Goal: Task Accomplishment & Management: Manage account settings

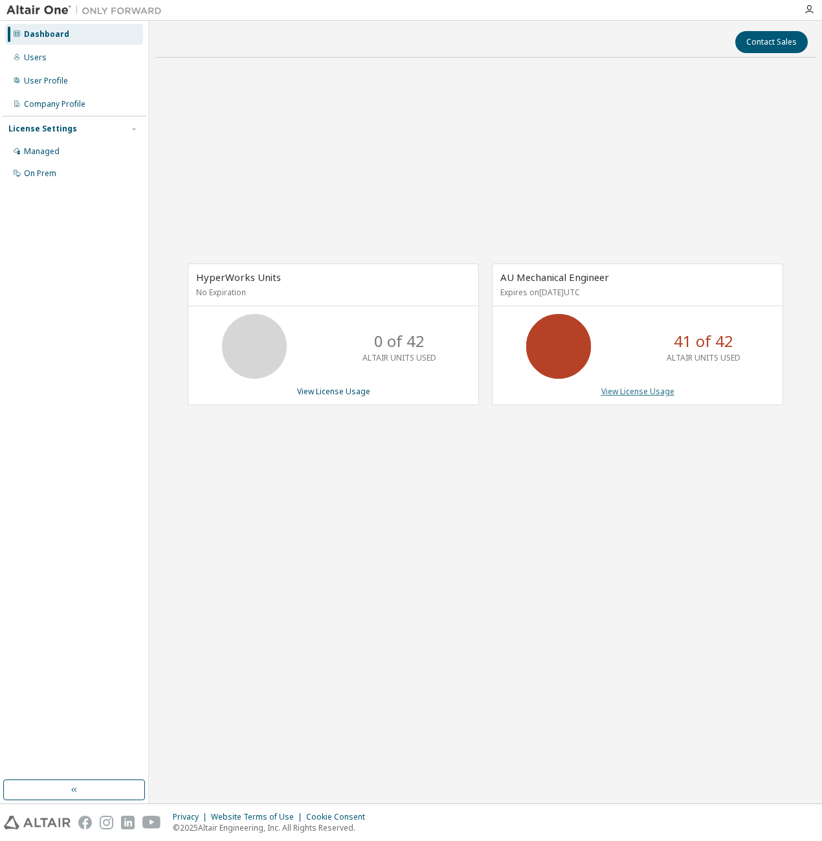
click at [637, 395] on link "View License Usage" at bounding box center [637, 391] width 73 height 11
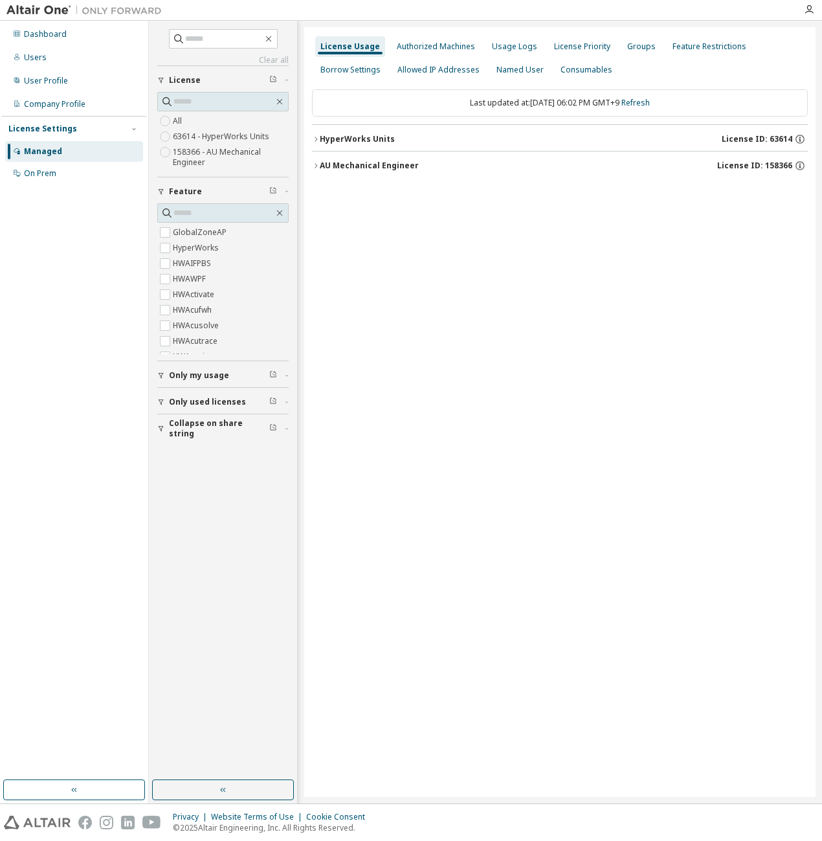
click at [377, 173] on button "AU Mechanical Engineer License ID: 158366" at bounding box center [560, 165] width 496 height 28
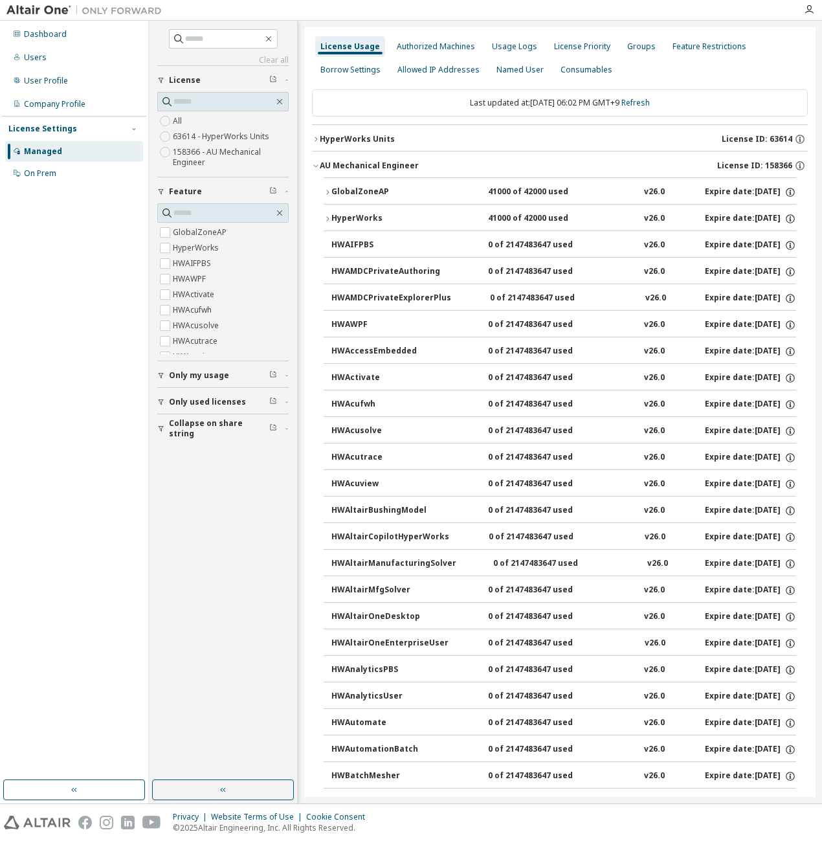
click at [380, 190] on div "GlobalZoneAP" at bounding box center [389, 192] width 116 height 12
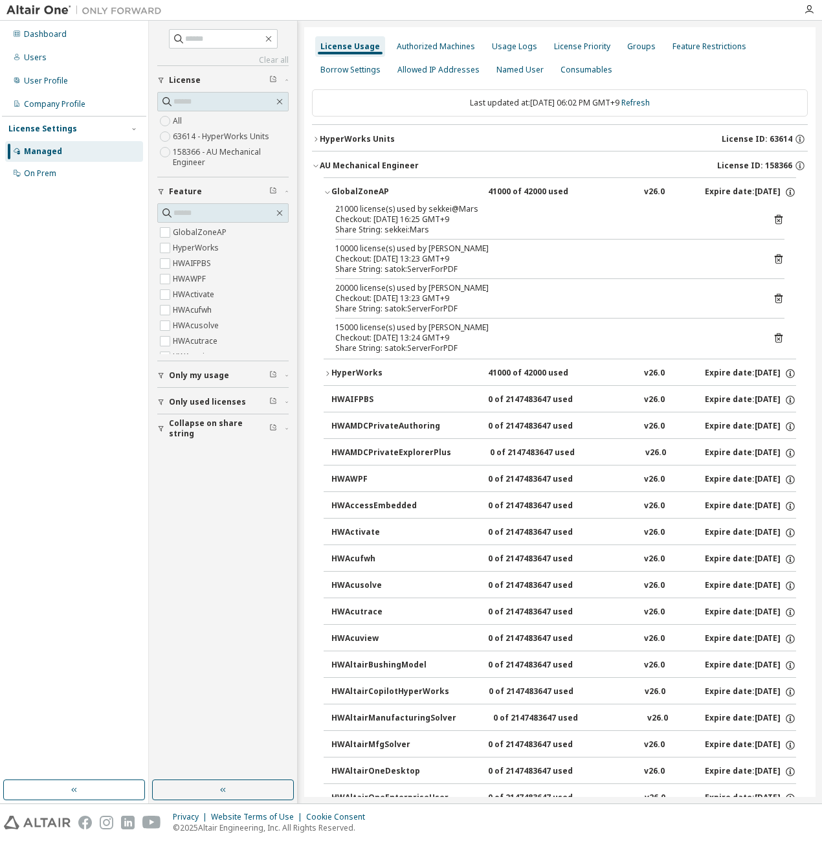
drag, startPoint x: 495, startPoint y: 327, endPoint x: 428, endPoint y: 328, distance: 66.7
click at [428, 328] on div "15000 license(s) used by satok@ServerForPDF" at bounding box center [544, 327] width 418 height 10
drag, startPoint x: 428, startPoint y: 328, endPoint x: 508, endPoint y: 323, distance: 79.8
click at [508, 323] on div "15000 license(s) used by satok@ServerForPDF" at bounding box center [544, 327] width 418 height 10
drag, startPoint x: 503, startPoint y: 325, endPoint x: 426, endPoint y: 327, distance: 77.7
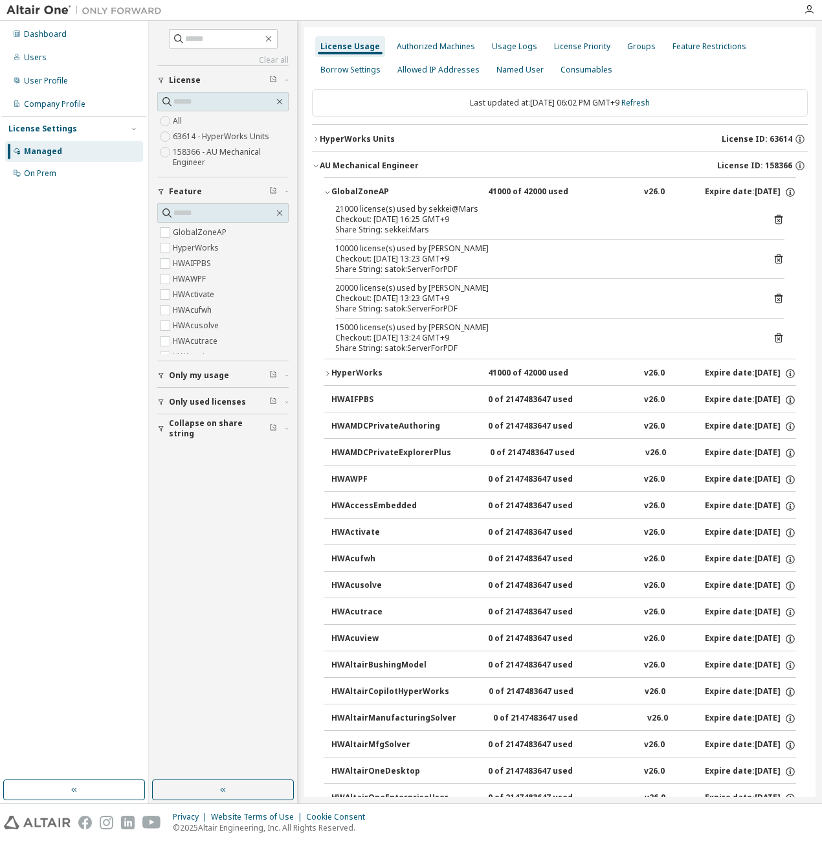
click at [426, 327] on div "15000 license(s) used by satok@ServerForPDF" at bounding box center [544, 327] width 418 height 10
copy div "satok@ServerForPDF"
click at [215, 35] on input "text" at bounding box center [224, 38] width 78 height 13
paste input "**********"
type input "**********"
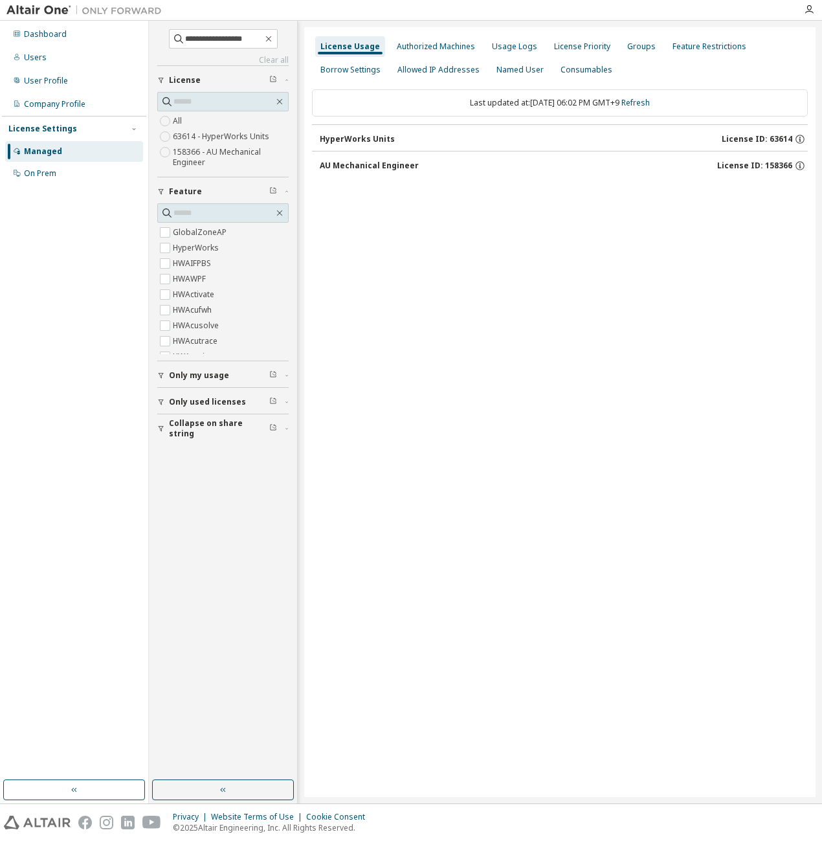
click at [496, 174] on button "AU Mechanical Engineer License ID: 158366" at bounding box center [564, 165] width 488 height 28
click at [405, 165] on div "AU Mechanical Engineer" at bounding box center [369, 165] width 99 height 10
click at [274, 43] on icon "button" at bounding box center [268, 39] width 10 height 10
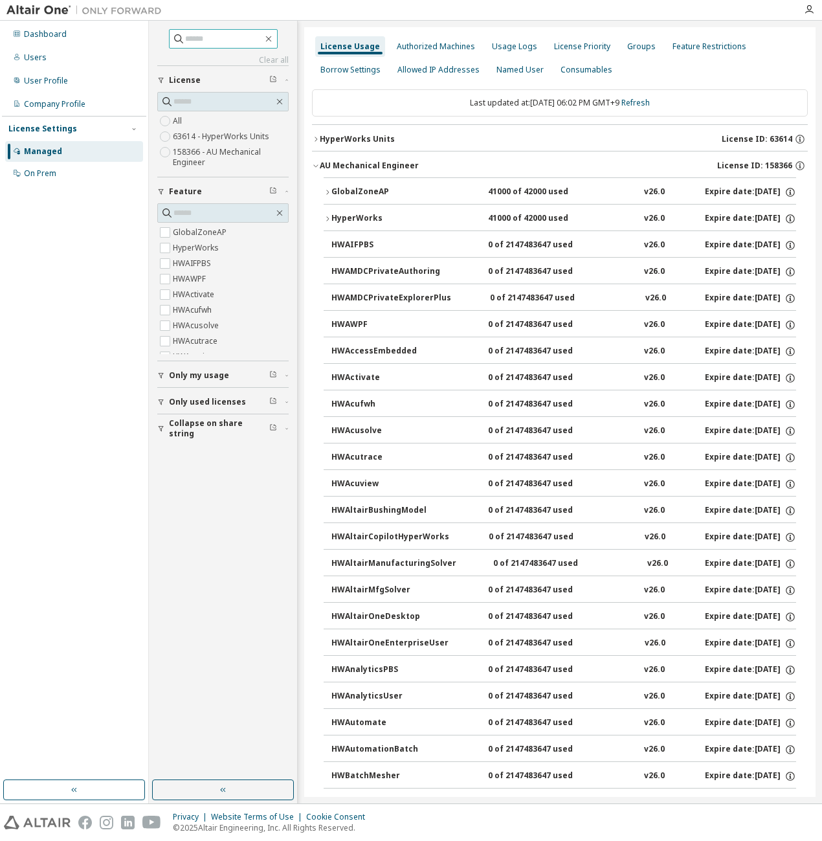
click at [358, 186] on div "GlobalZoneAP" at bounding box center [389, 192] width 116 height 12
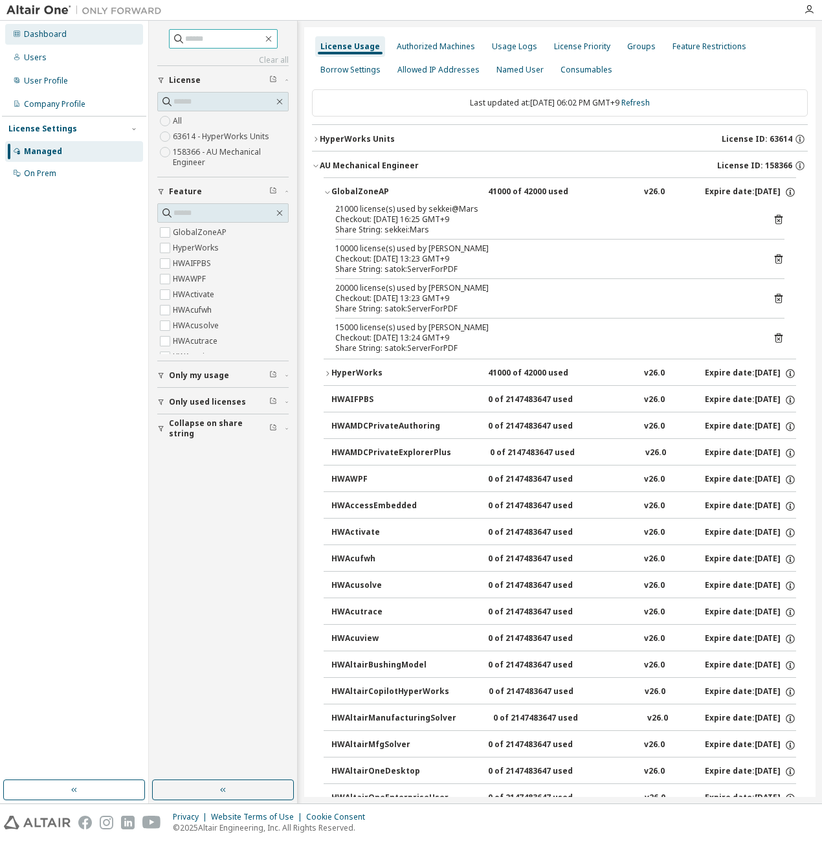
click at [65, 32] on div "Dashboard" at bounding box center [74, 34] width 138 height 21
